Goal: Task Accomplishment & Management: Use online tool/utility

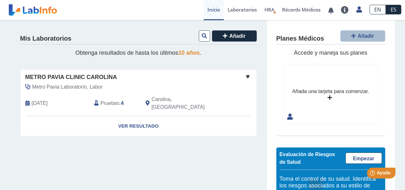
click at [244, 77] on span at bounding box center [248, 77] width 8 height 8
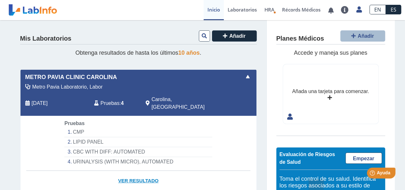
click at [133, 173] on link "Ver Resultado" at bounding box center [139, 181] width 236 height 20
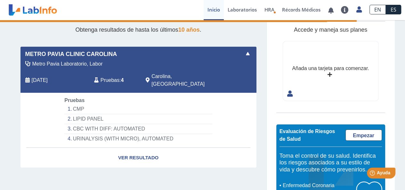
scroll to position [54, 0]
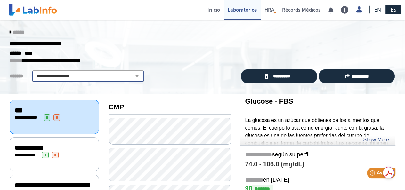
click at [132, 75] on select "**********" at bounding box center [88, 76] width 108 height 8
click at [163, 68] on div "**********" at bounding box center [202, 57] width 405 height 74
click at [366, 10] on app-translation-input "EN ES" at bounding box center [385, 10] width 39 height 20
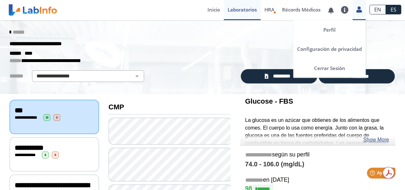
click at [362, 10] on icon at bounding box center [359, 9] width 5 height 5
click at [333, 70] on link "Cerrar Sesión" at bounding box center [330, 68] width 72 height 19
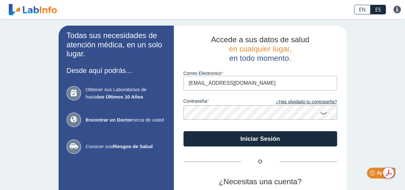
click at [266, 84] on input "jaimeperelez71@gmail.com" at bounding box center [261, 83] width 154 height 14
type input "ekamv2006@gmail.com"
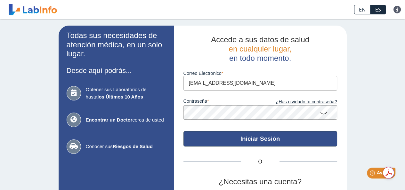
click at [260, 140] on button "Iniciar Sesión" at bounding box center [261, 138] width 154 height 15
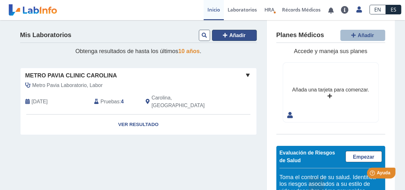
click at [237, 33] on span "Añadir" at bounding box center [237, 35] width 16 height 5
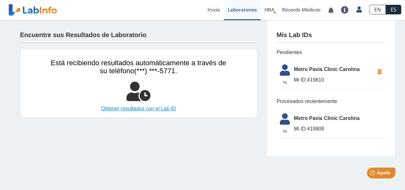
click at [148, 108] on link "Obtener resultados con el Lab ID" at bounding box center [139, 109] width 176 height 8
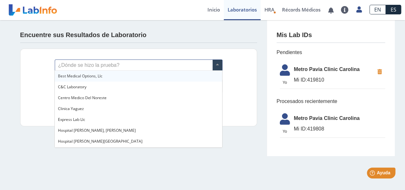
click at [117, 66] on input "text" at bounding box center [138, 65] width 167 height 11
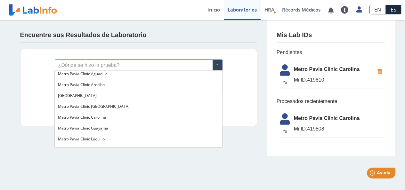
scroll to position [449, 0]
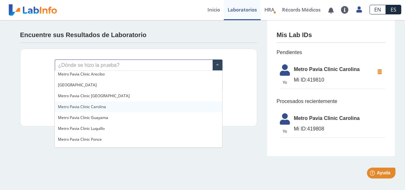
click at [96, 107] on span "Metro Pavia Clinic Carolina" at bounding box center [82, 106] width 48 height 5
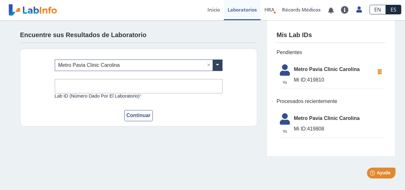
click at [111, 84] on input "Lab ID (número dado por el laboratorio)" at bounding box center [139, 86] width 168 height 14
type input "419808"
click at [142, 113] on button "Continuar" at bounding box center [138, 115] width 29 height 11
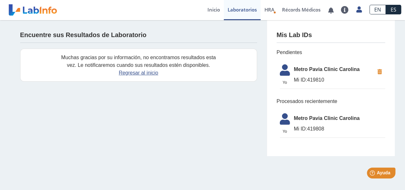
click at [379, 72] on icon at bounding box center [380, 72] width 11 height 12
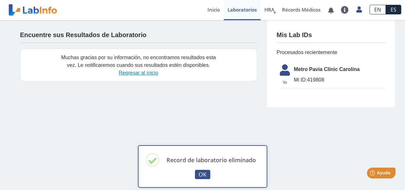
click at [141, 72] on link "Regresar al inicio" at bounding box center [138, 72] width 39 height 5
